Goal: Information Seeking & Learning: Learn about a topic

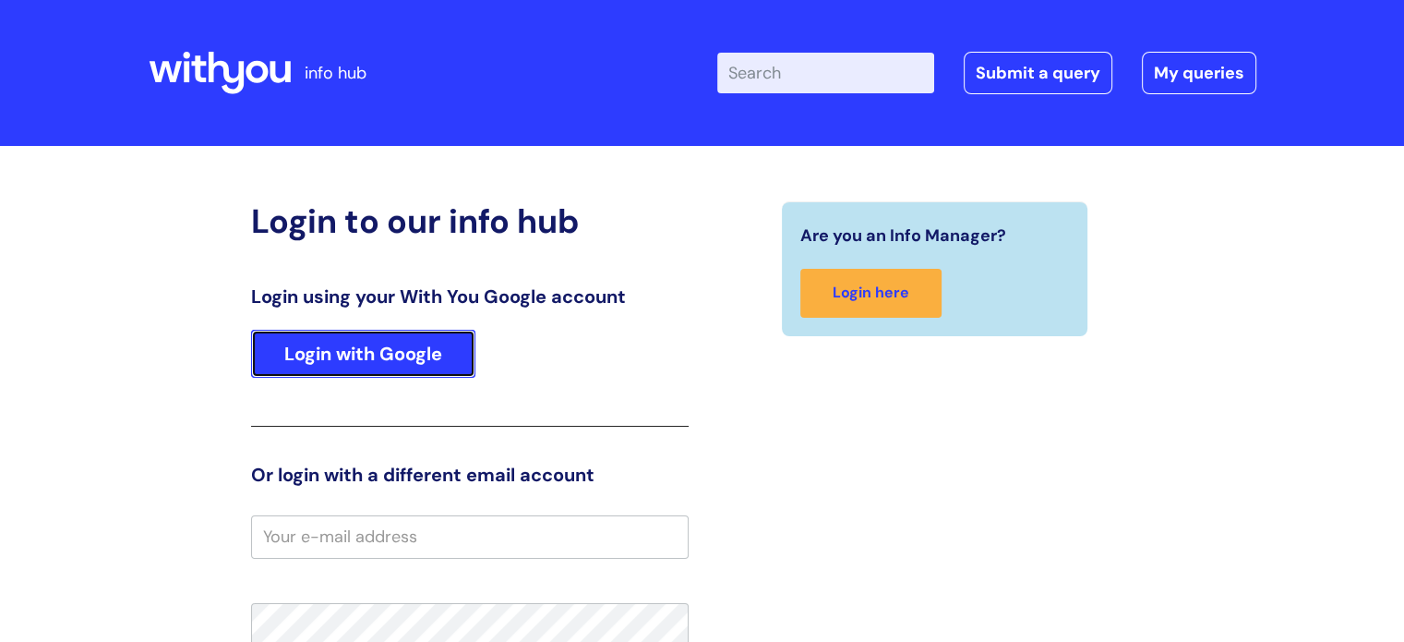
click at [383, 366] on link "Login with Google" at bounding box center [363, 354] width 224 height 48
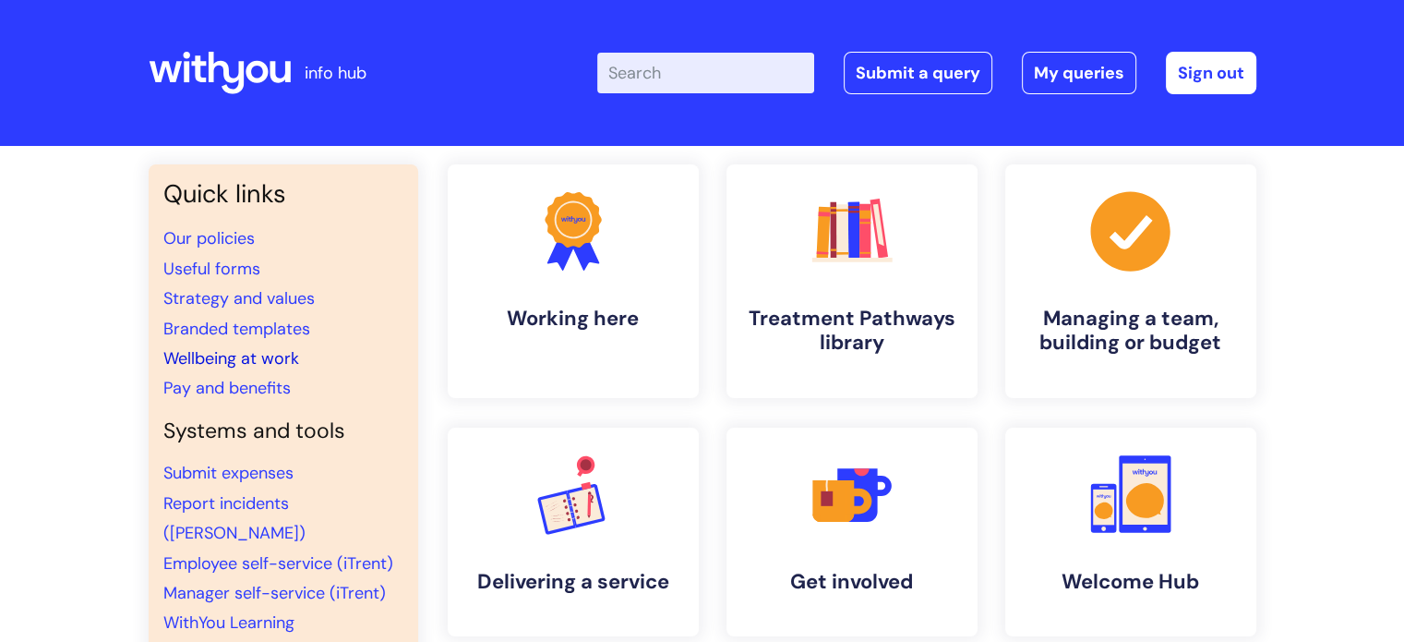
click at [216, 355] on link "Wellbeing at work" at bounding box center [231, 358] width 136 height 22
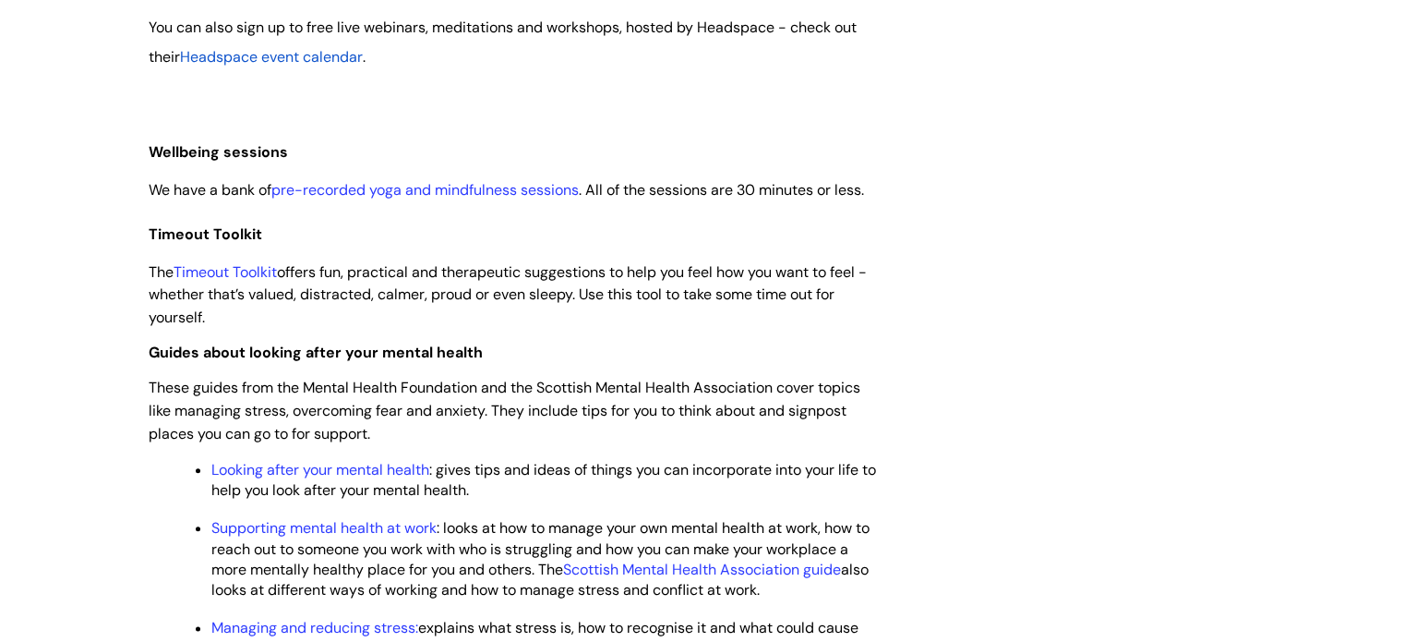
scroll to position [2123, 0]
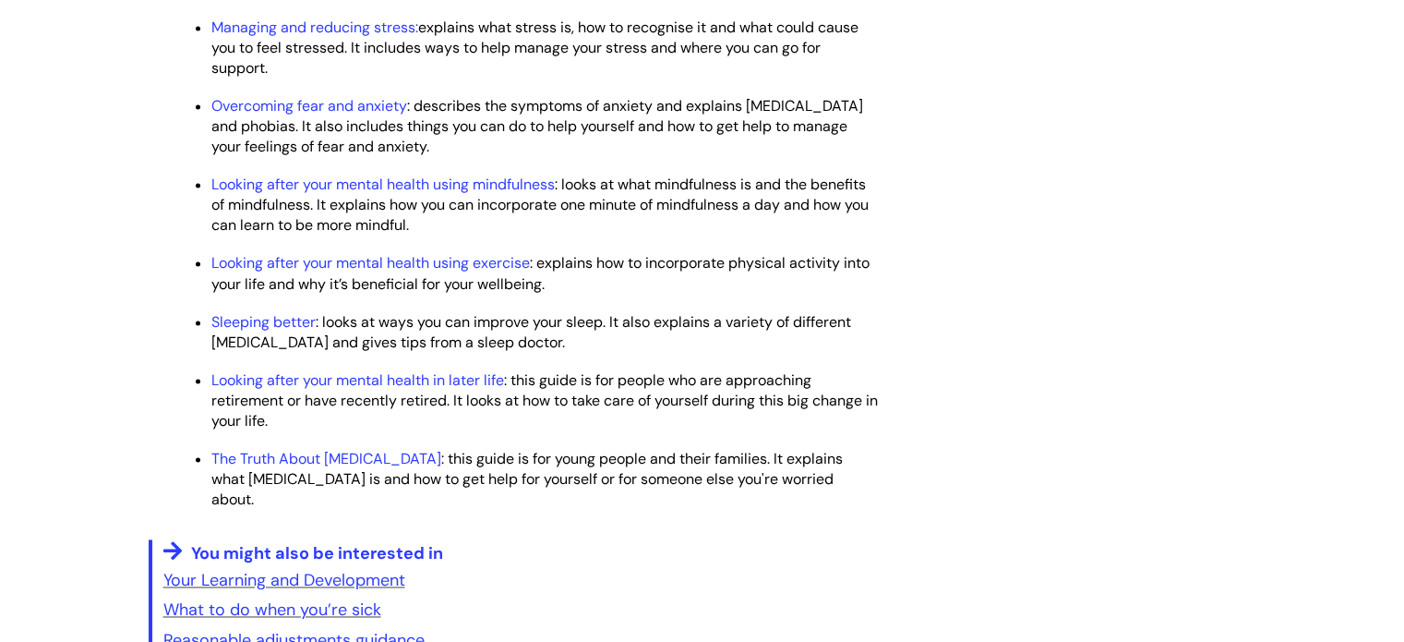
scroll to position [2584, 0]
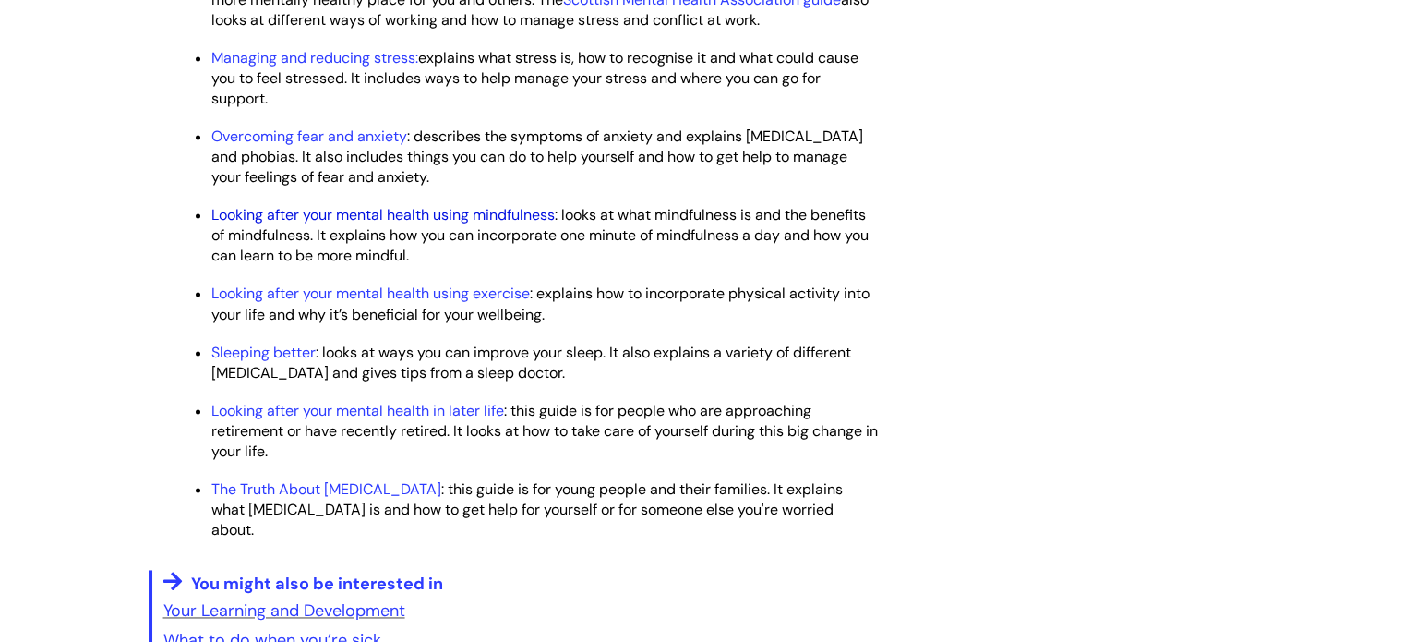
click at [332, 224] on link "Looking after your mental health using mindfulness" at bounding box center [382, 214] width 343 height 19
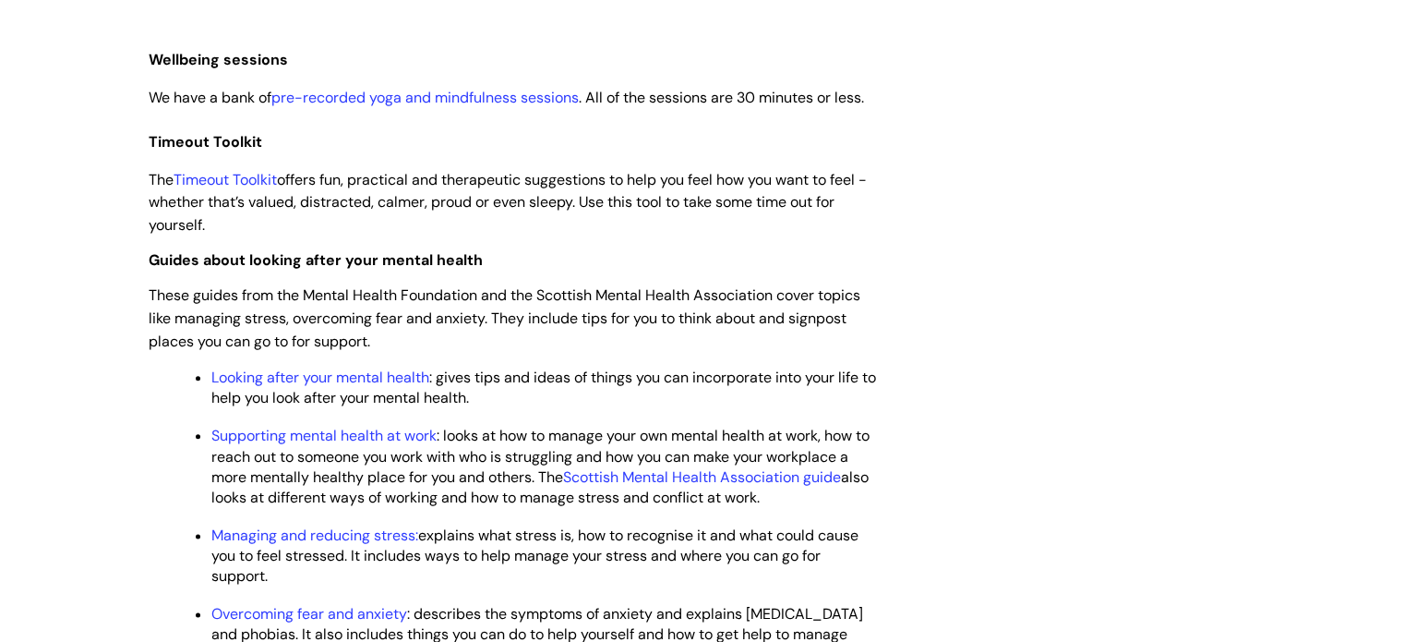
scroll to position [1938, 0]
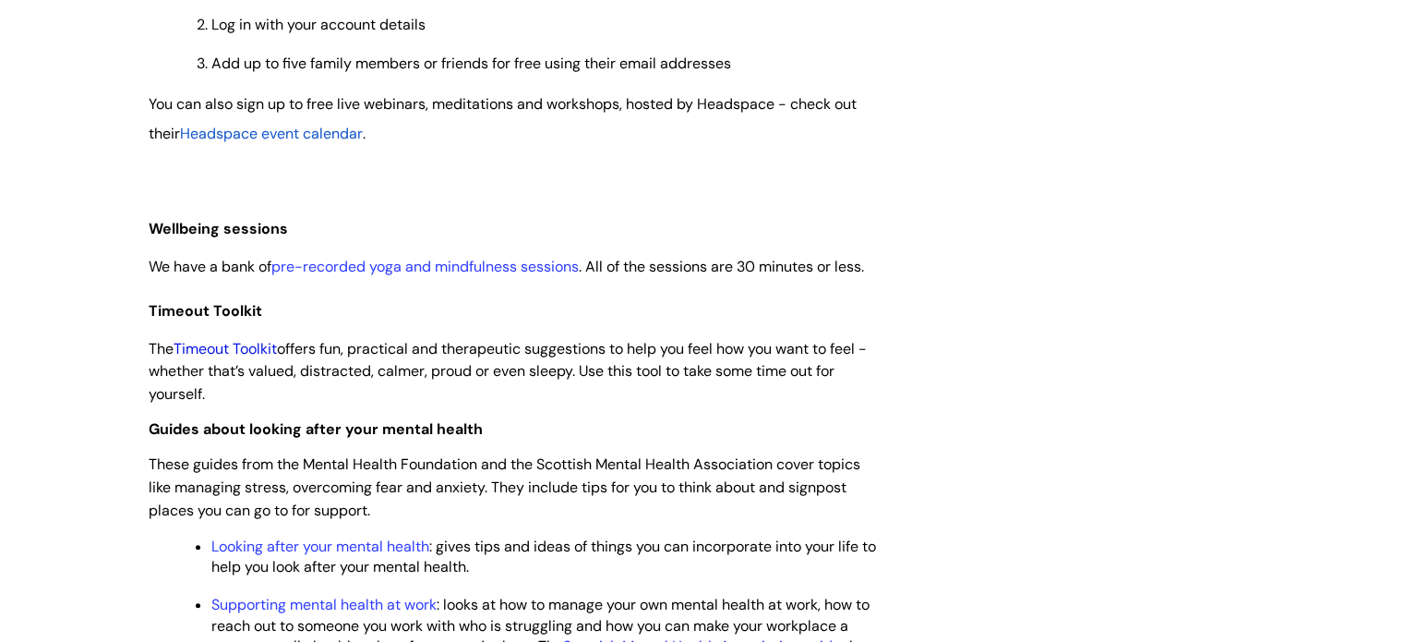
click at [230, 358] on link "Timeout Toolkit" at bounding box center [225, 348] width 103 height 19
